Goal: Transaction & Acquisition: Purchase product/service

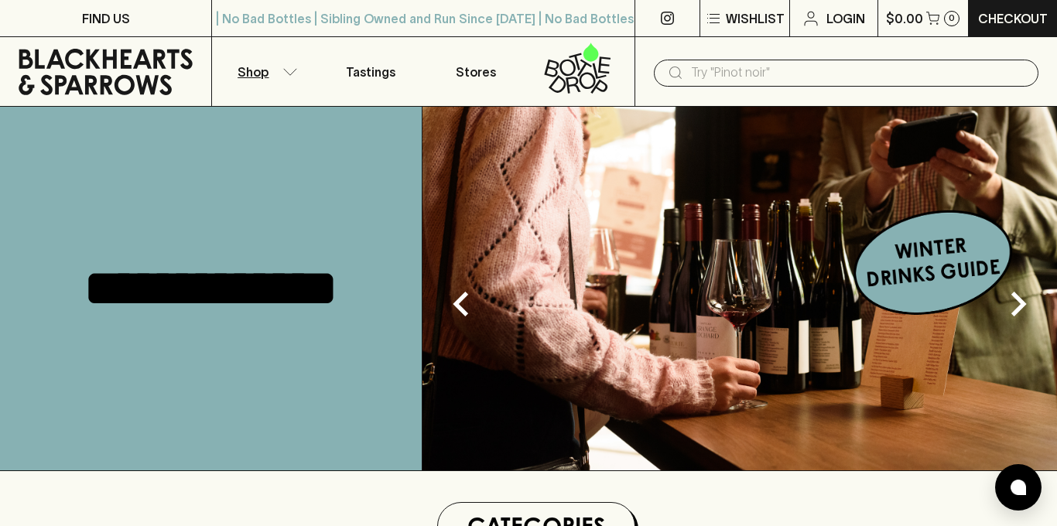
click at [274, 74] on button "Shop" at bounding box center [264, 71] width 105 height 69
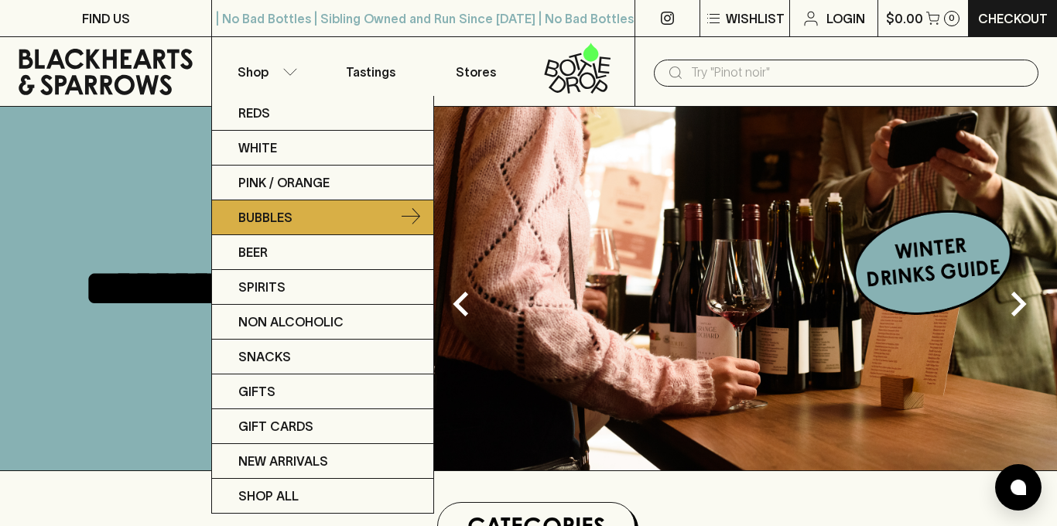
click at [282, 214] on p "Bubbles" at bounding box center [265, 217] width 54 height 19
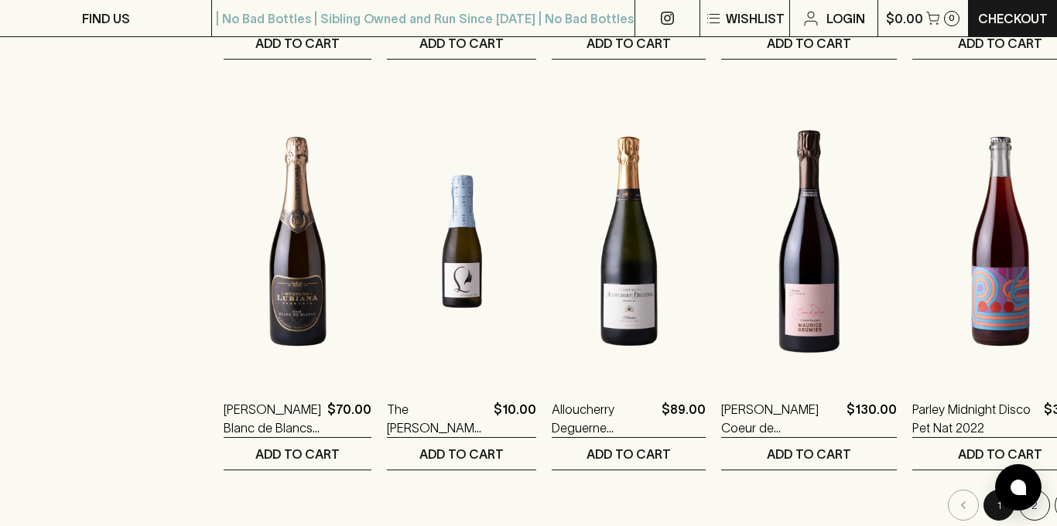
scroll to position [1556, 0]
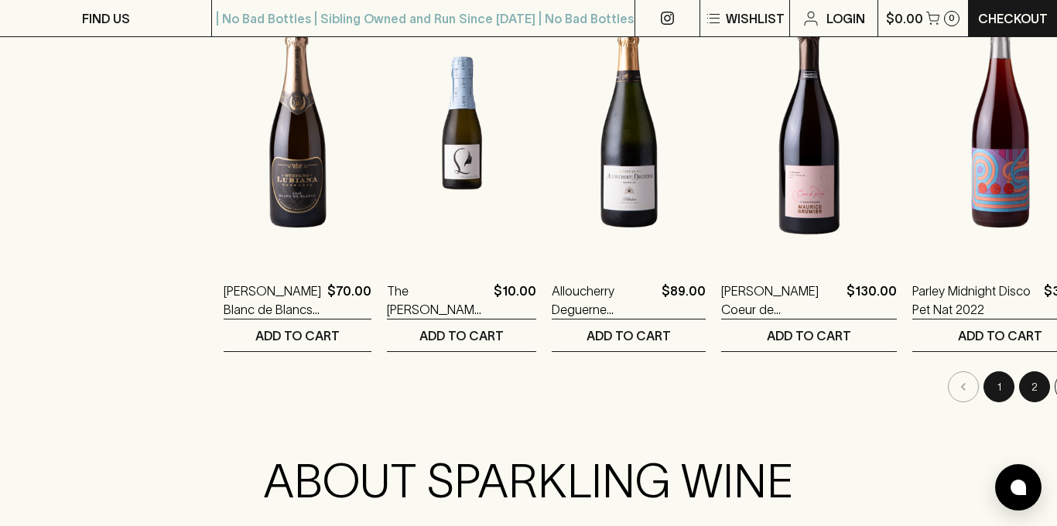
click at [1019, 387] on button "2" at bounding box center [1034, 386] width 31 height 31
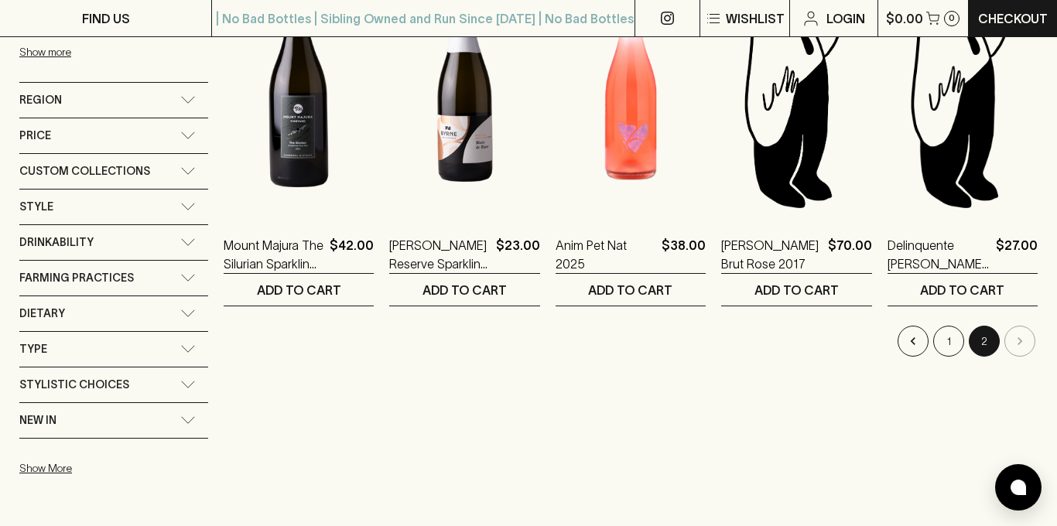
scroll to position [798, 0]
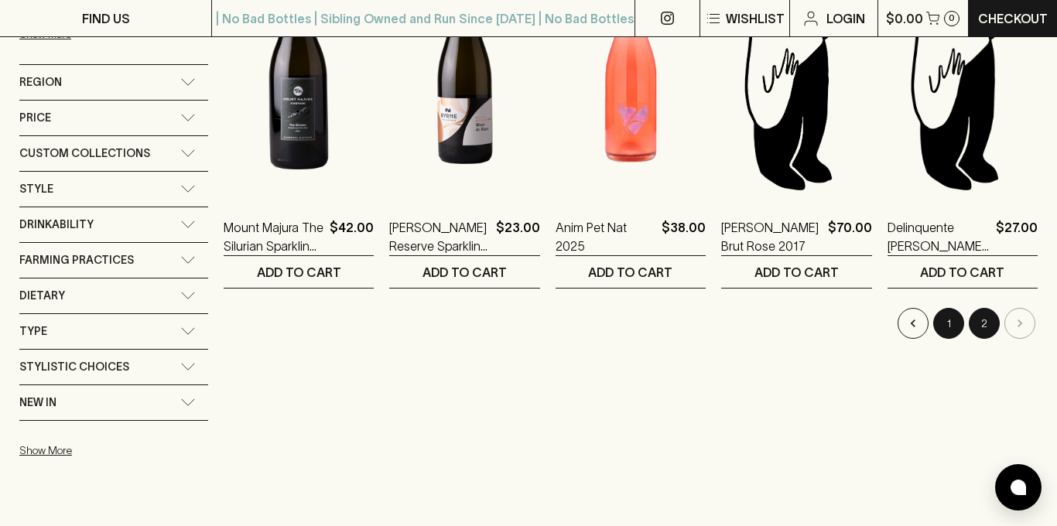
click at [949, 319] on button "1" at bounding box center [948, 323] width 31 height 31
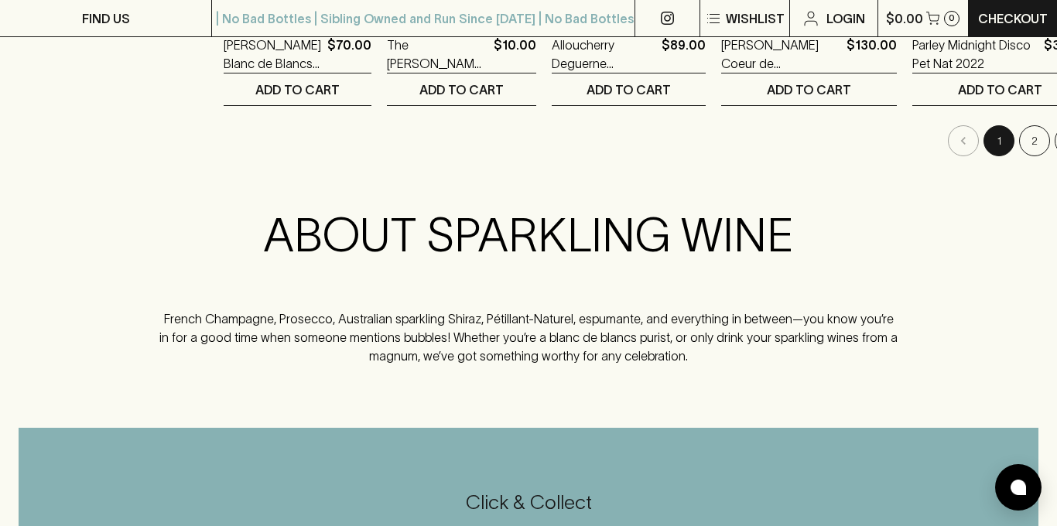
scroll to position [1046, 0]
